Goal: Task Accomplishment & Management: Manage account settings

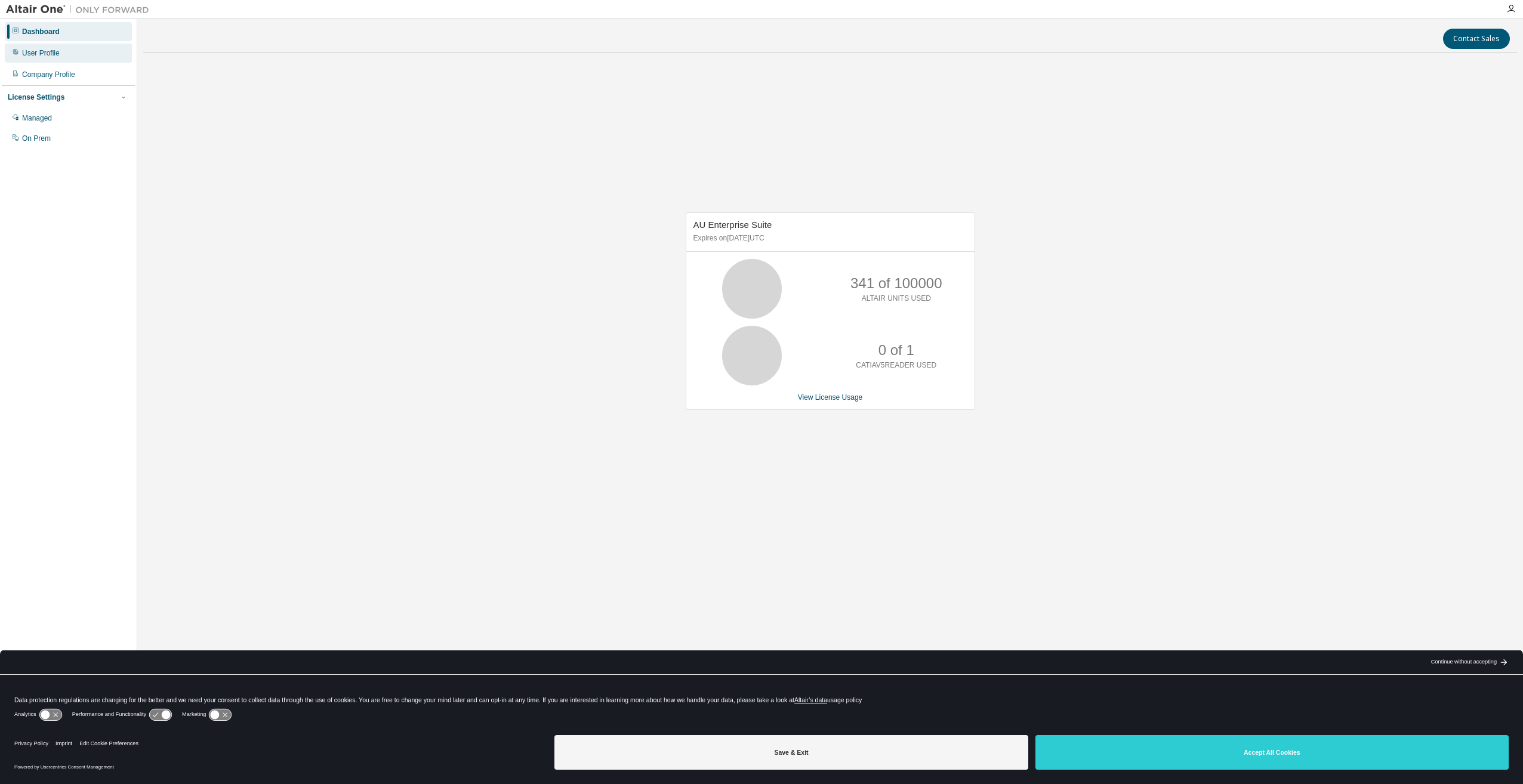
click at [36, 44] on div "User Profile" at bounding box center [68, 53] width 127 height 19
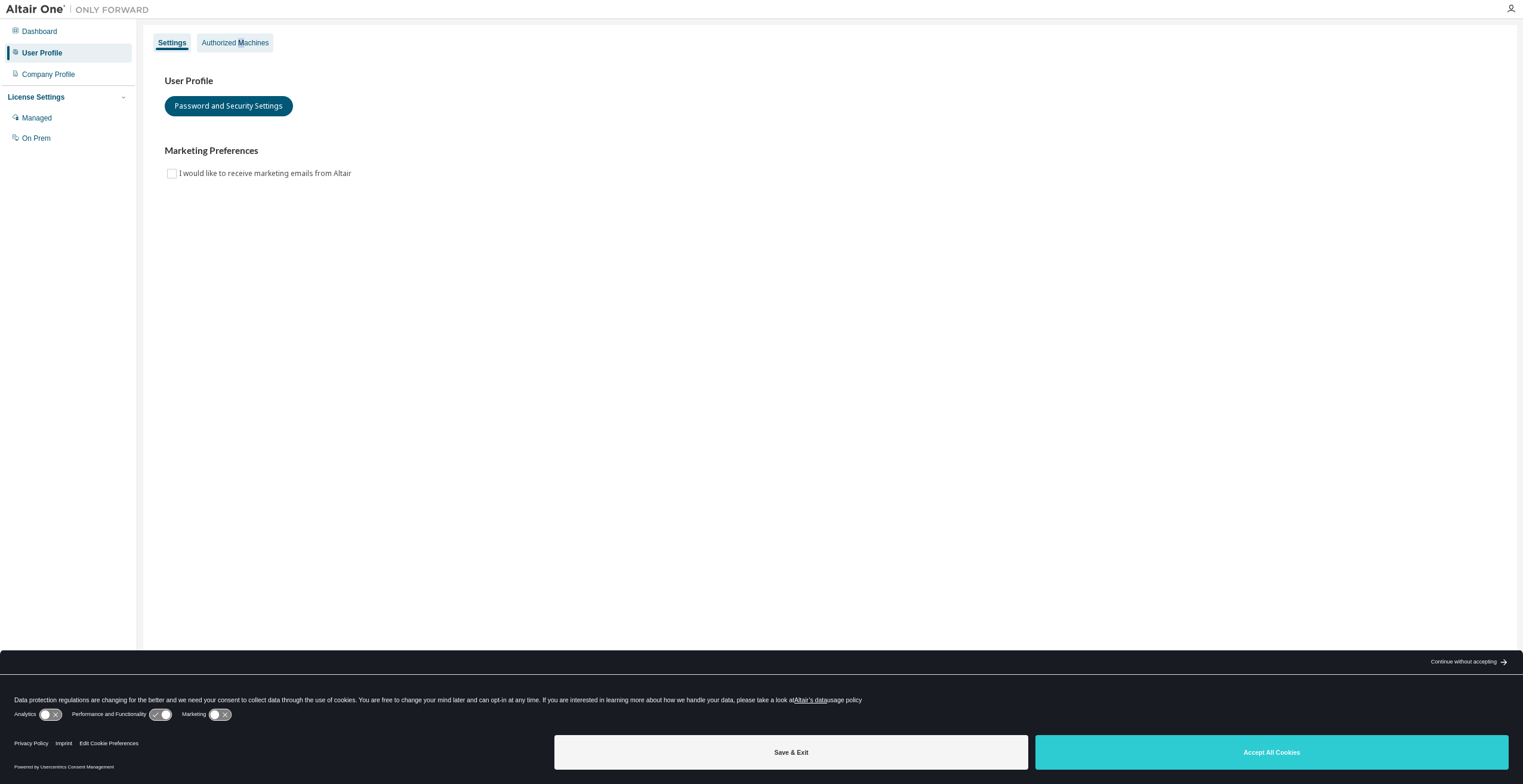
drag, startPoint x: 241, startPoint y: 40, endPoint x: 258, endPoint y: 41, distance: 17.0
click at [241, 41] on div "Authorized Machines" at bounding box center [235, 43] width 77 height 19
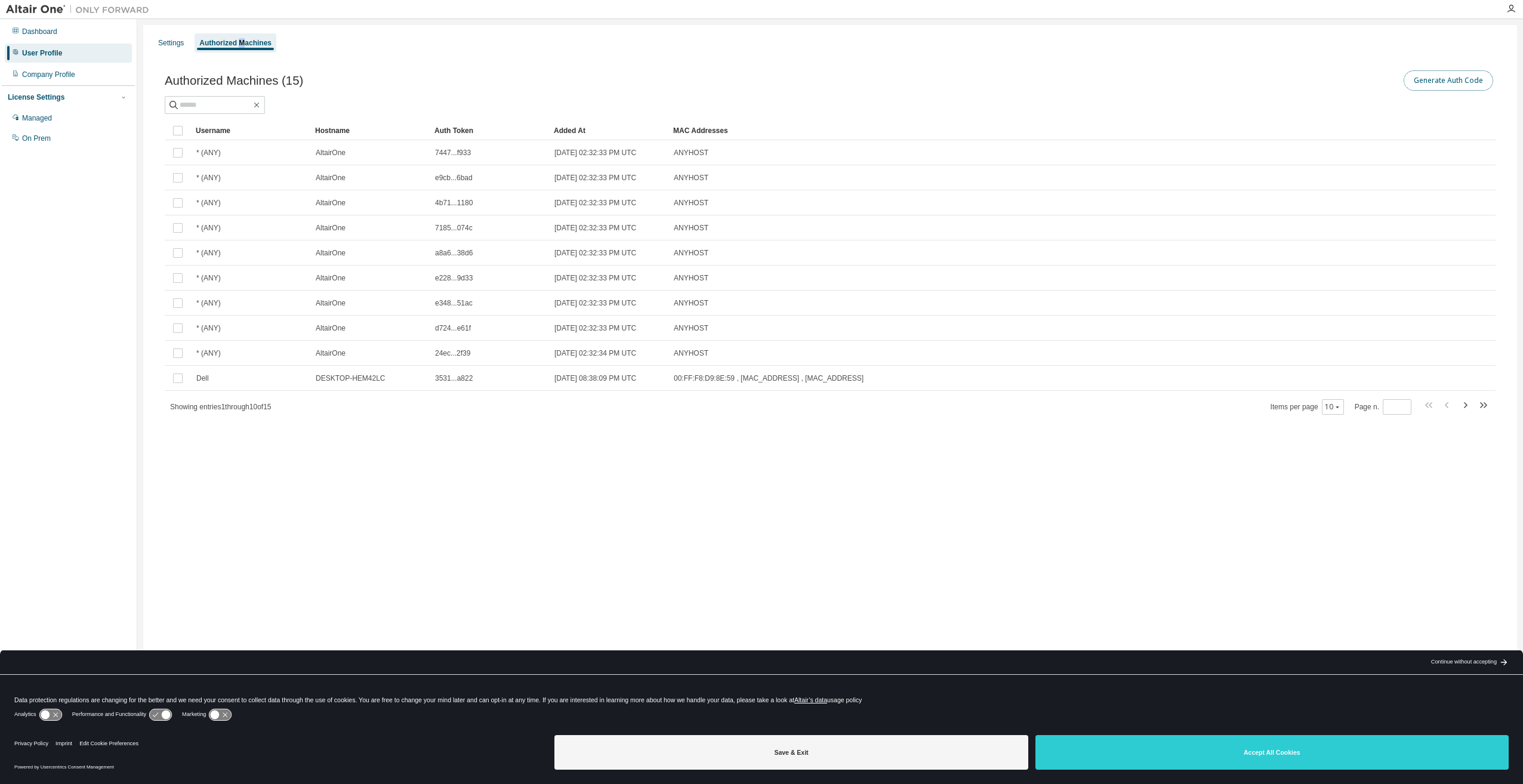
click at [1466, 78] on button "Generate Auth Code" at bounding box center [1448, 80] width 90 height 20
